Goal: Navigation & Orientation: Find specific page/section

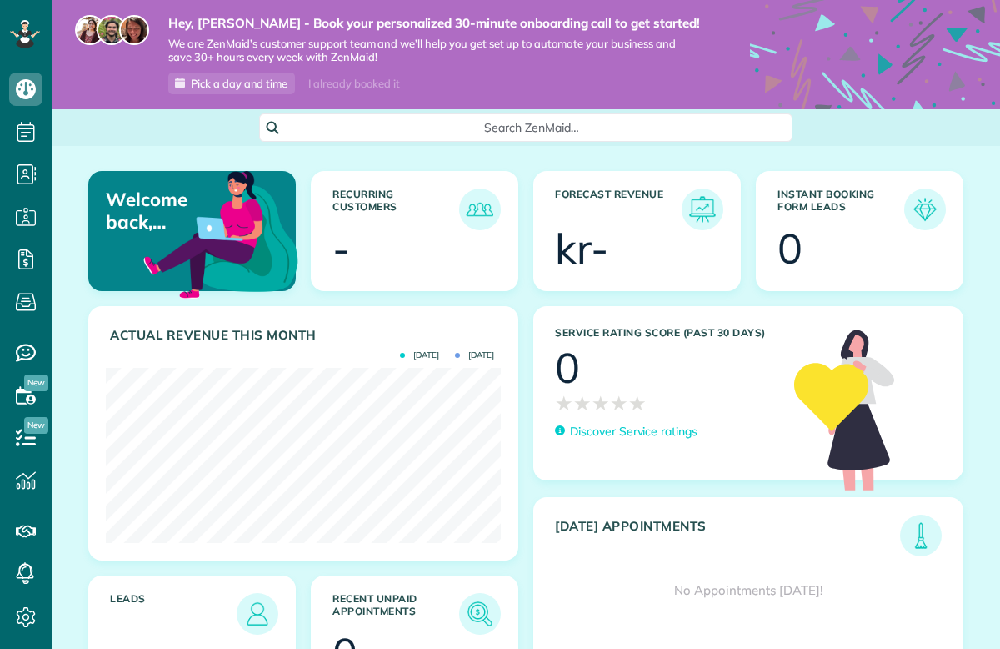
scroll to position [175, 395]
click at [257, 81] on span "Pick a day and time" at bounding box center [239, 83] width 97 height 13
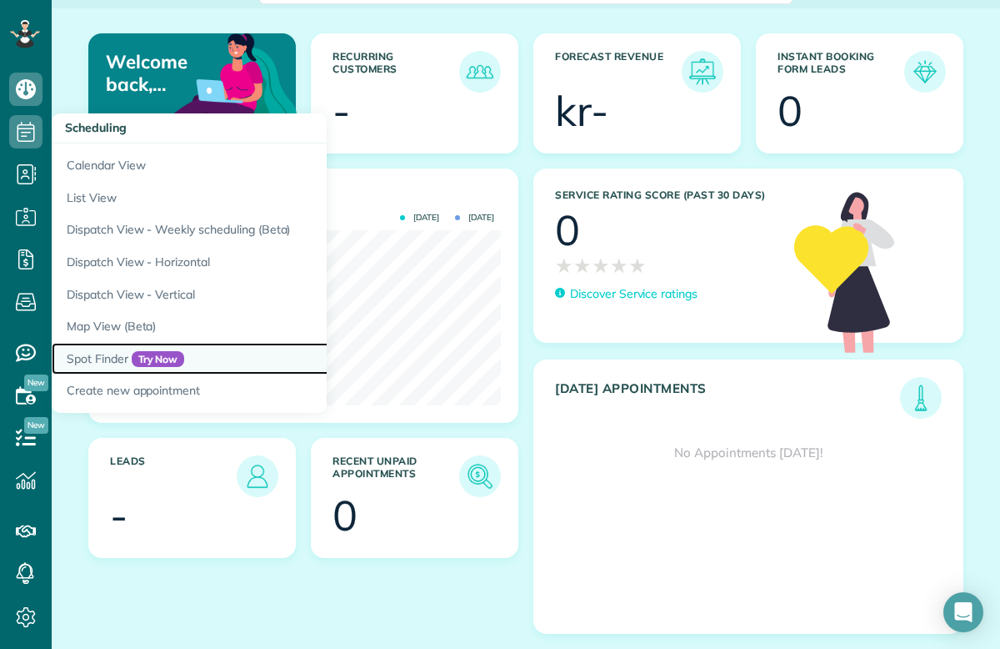
click at [120, 347] on link "Spot Finder Try Now" at bounding box center [260, 359] width 417 height 33
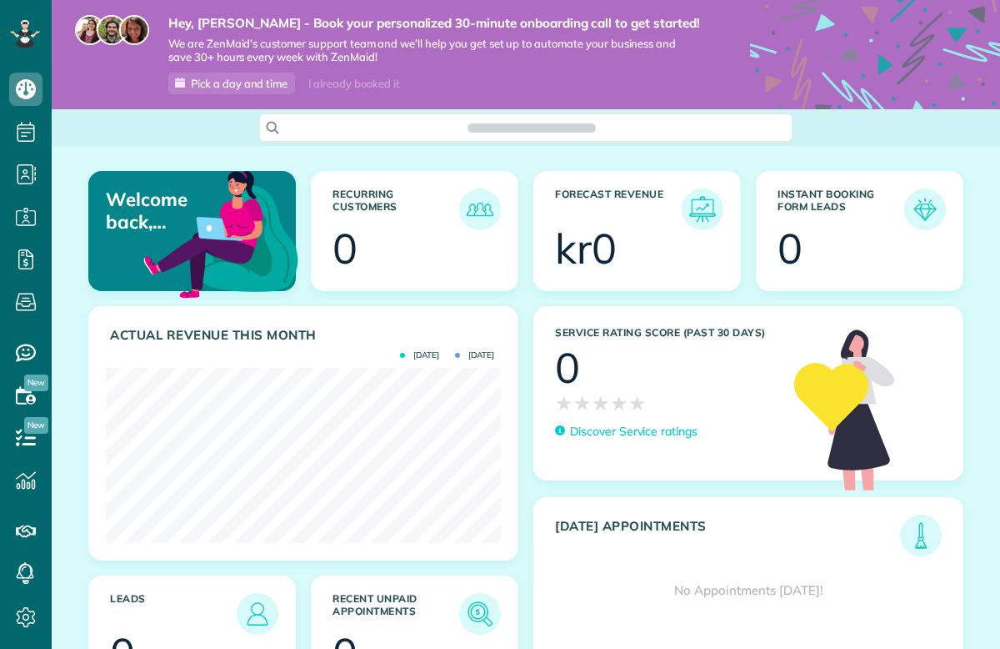
scroll to position [175, 395]
click at [33, 439] on icon at bounding box center [25, 437] width 33 height 33
